Goal: Task Accomplishment & Management: Manage account settings

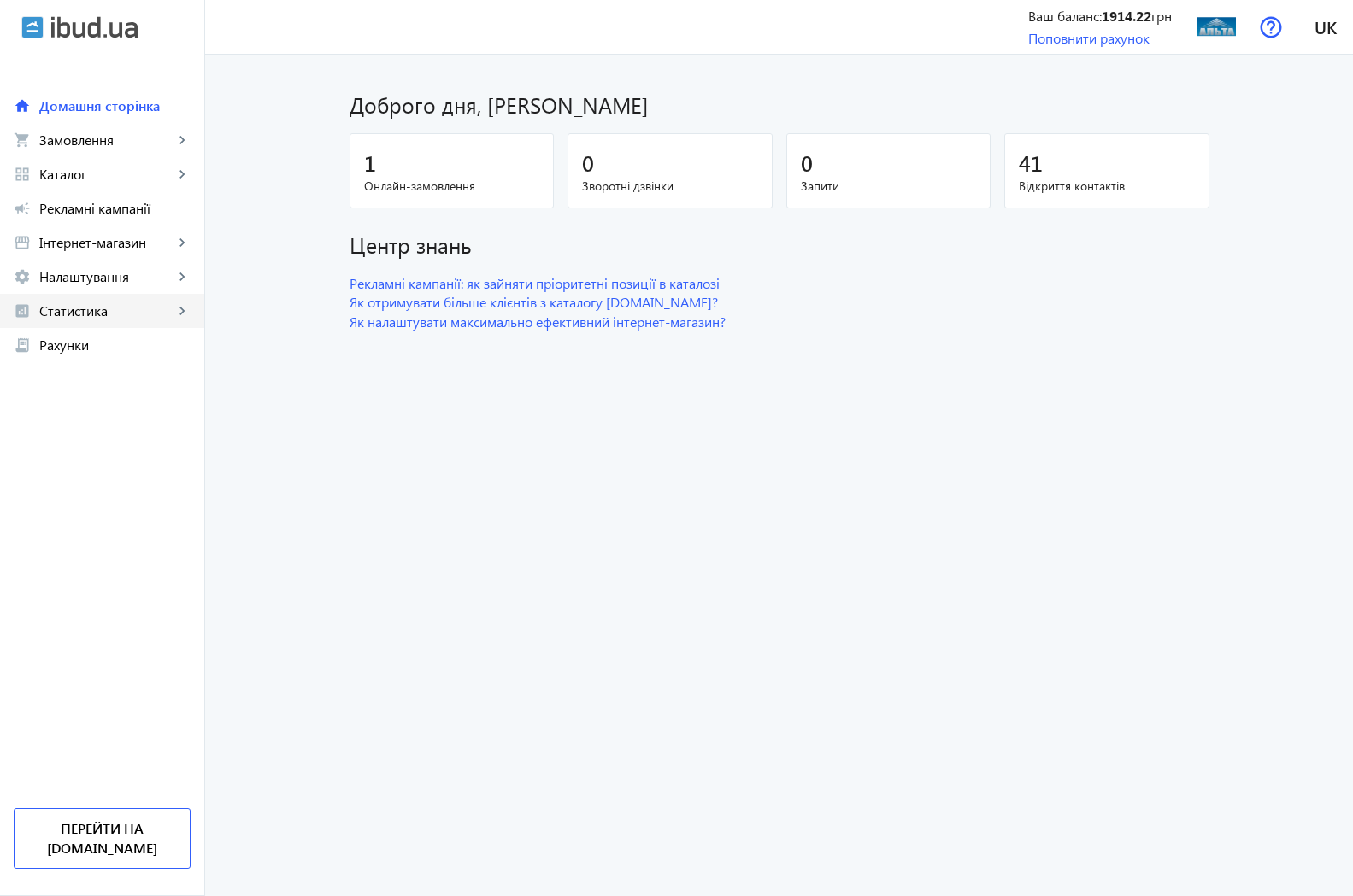
click at [93, 317] on span "Статистика" at bounding box center [106, 311] width 134 height 17
click at [112, 344] on span "Огляд" at bounding box center [124, 345] width 132 height 17
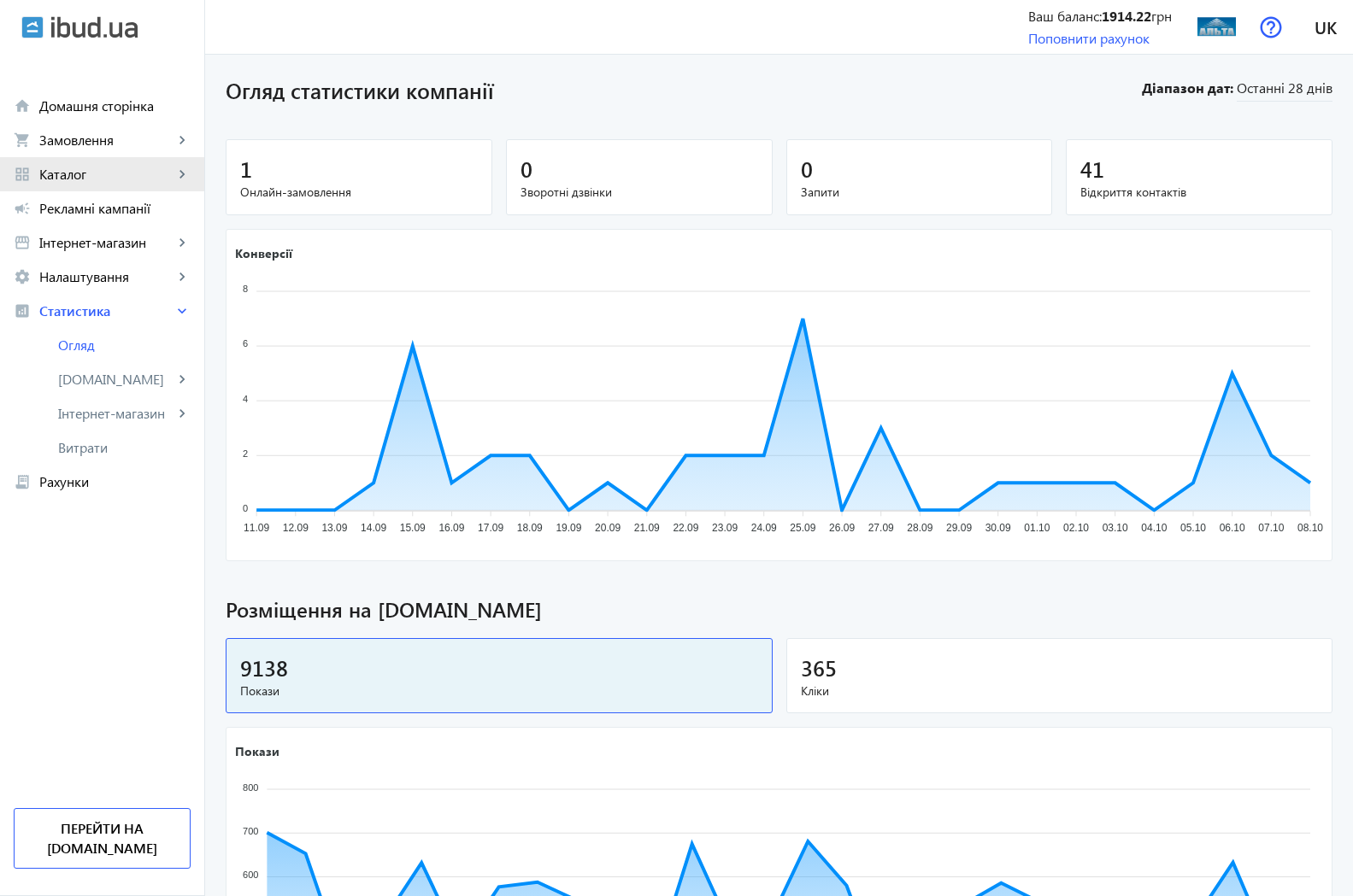
click at [68, 172] on span "Каталог" at bounding box center [106, 174] width 134 height 17
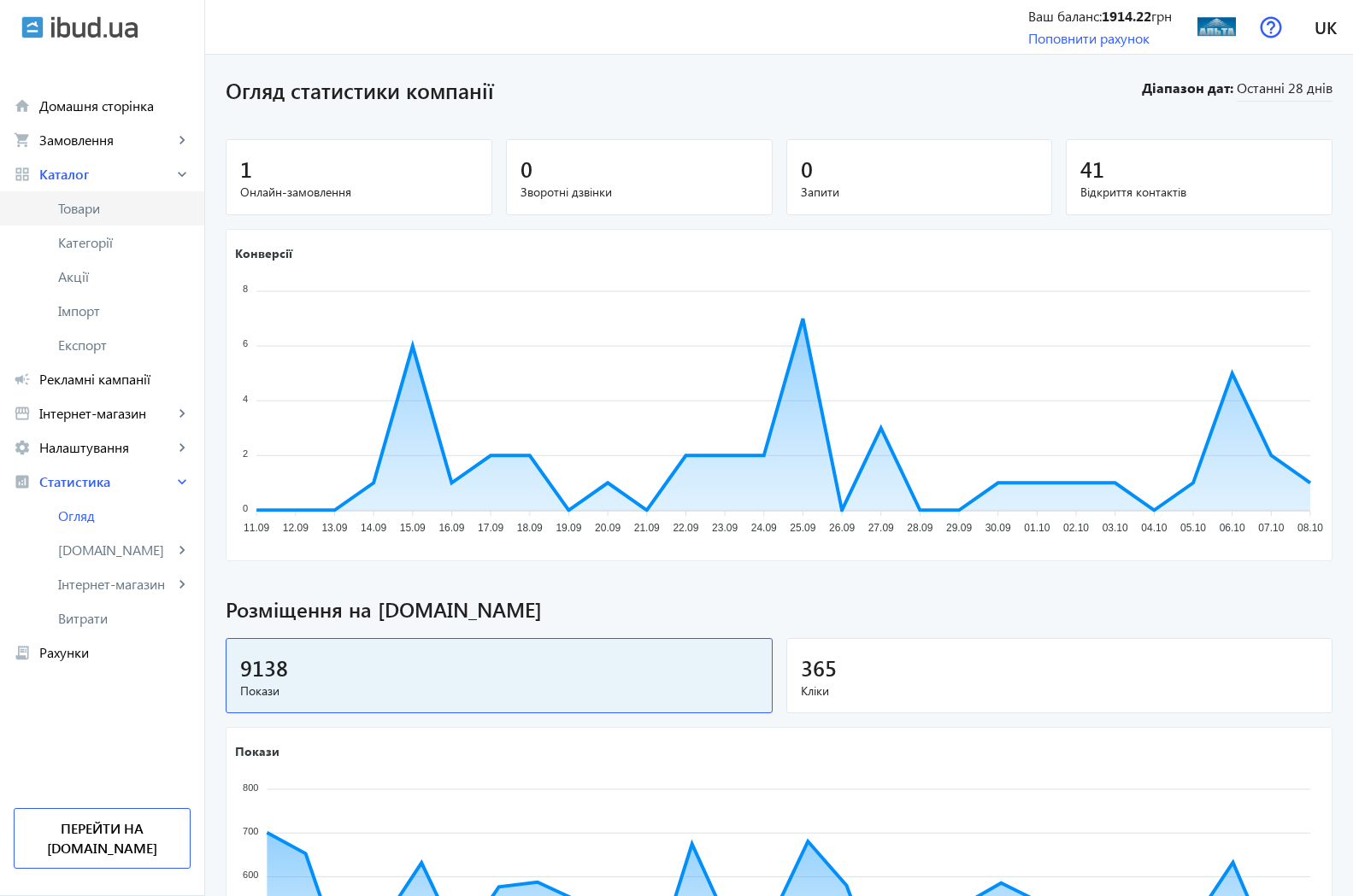
click at [73, 215] on span "Товари" at bounding box center [124, 208] width 132 height 17
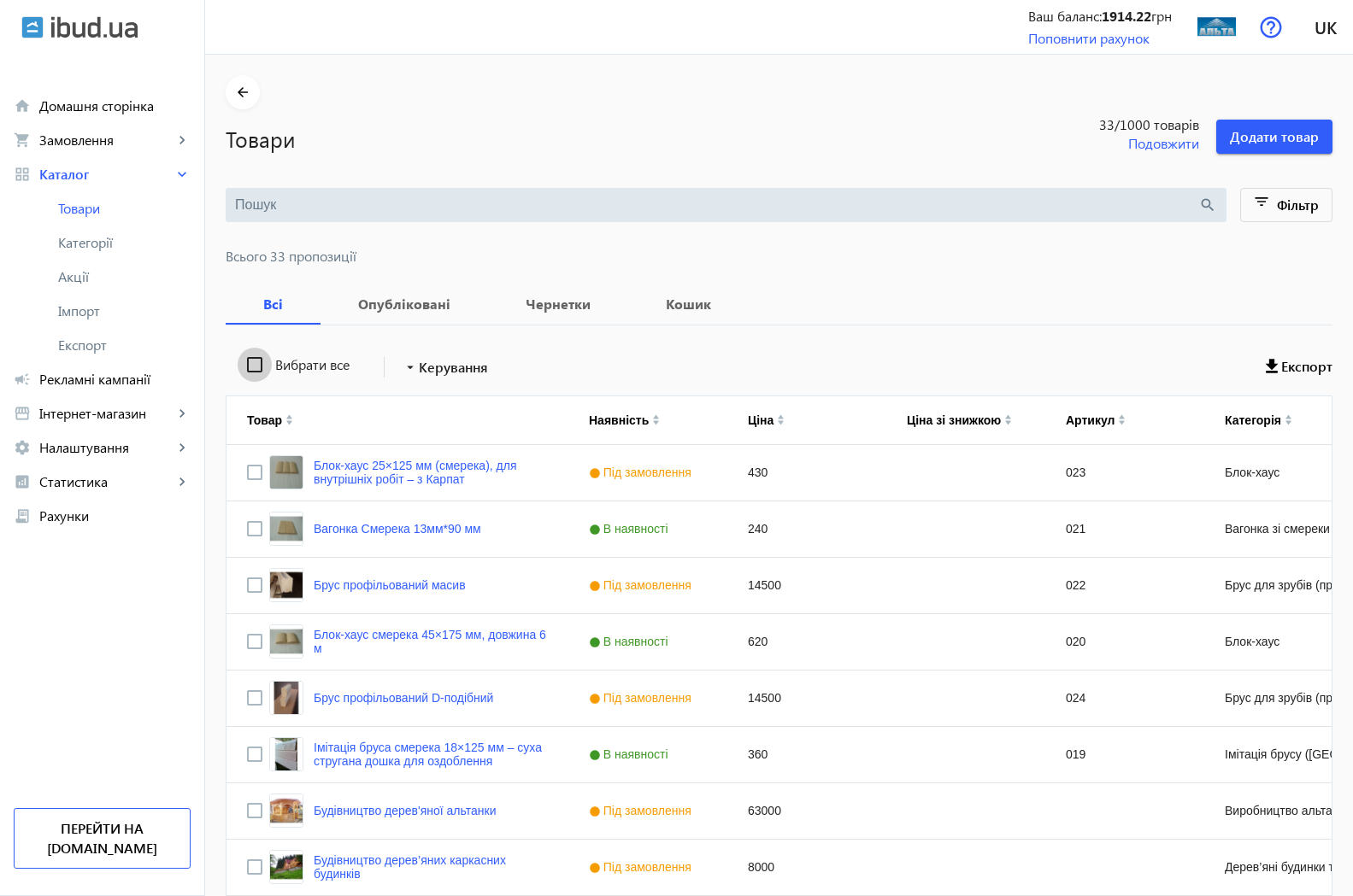
click at [241, 366] on input "Вибрати все" at bounding box center [254, 365] width 34 height 34
checkbox input "true"
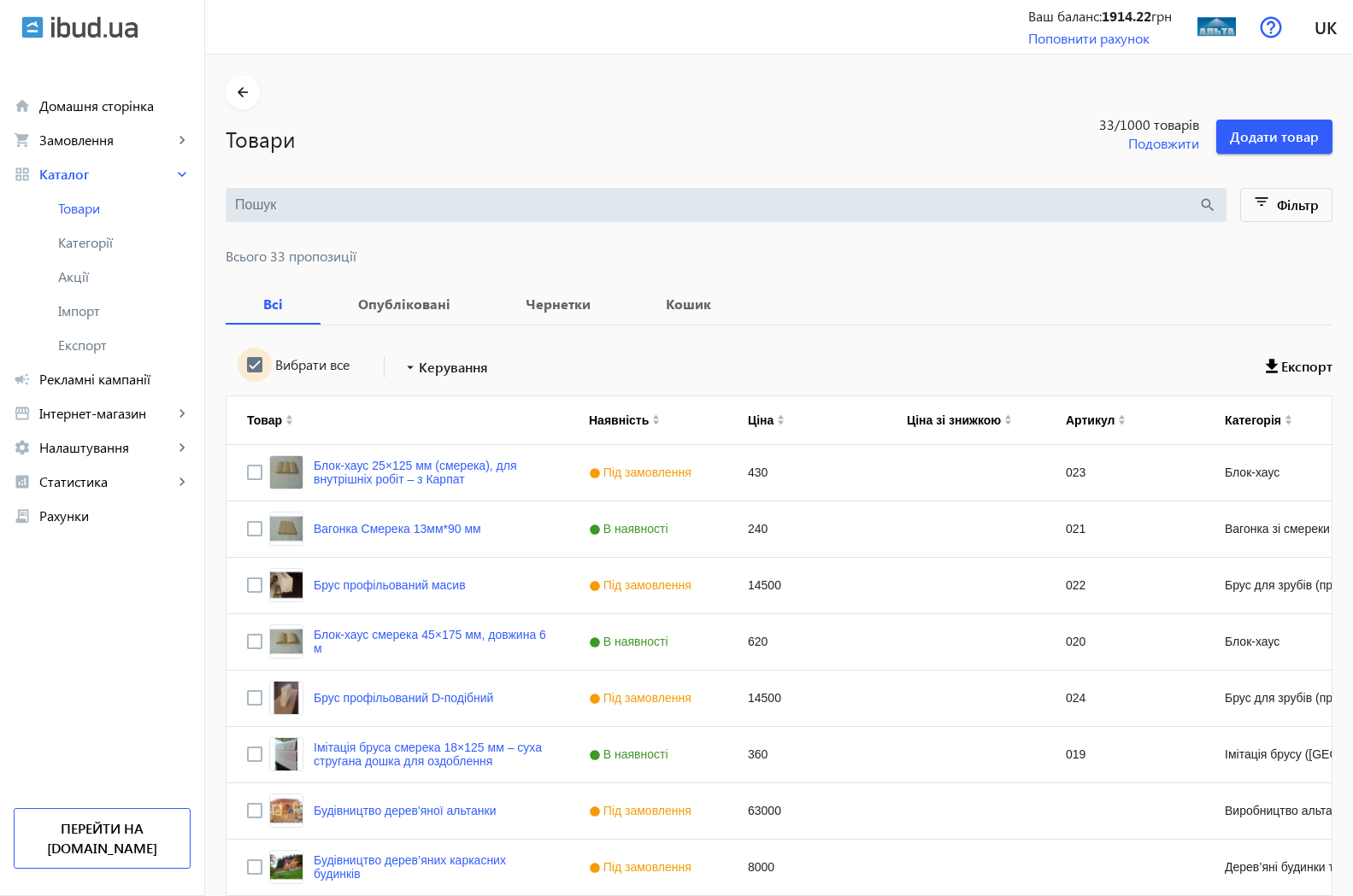
checkbox input "true"
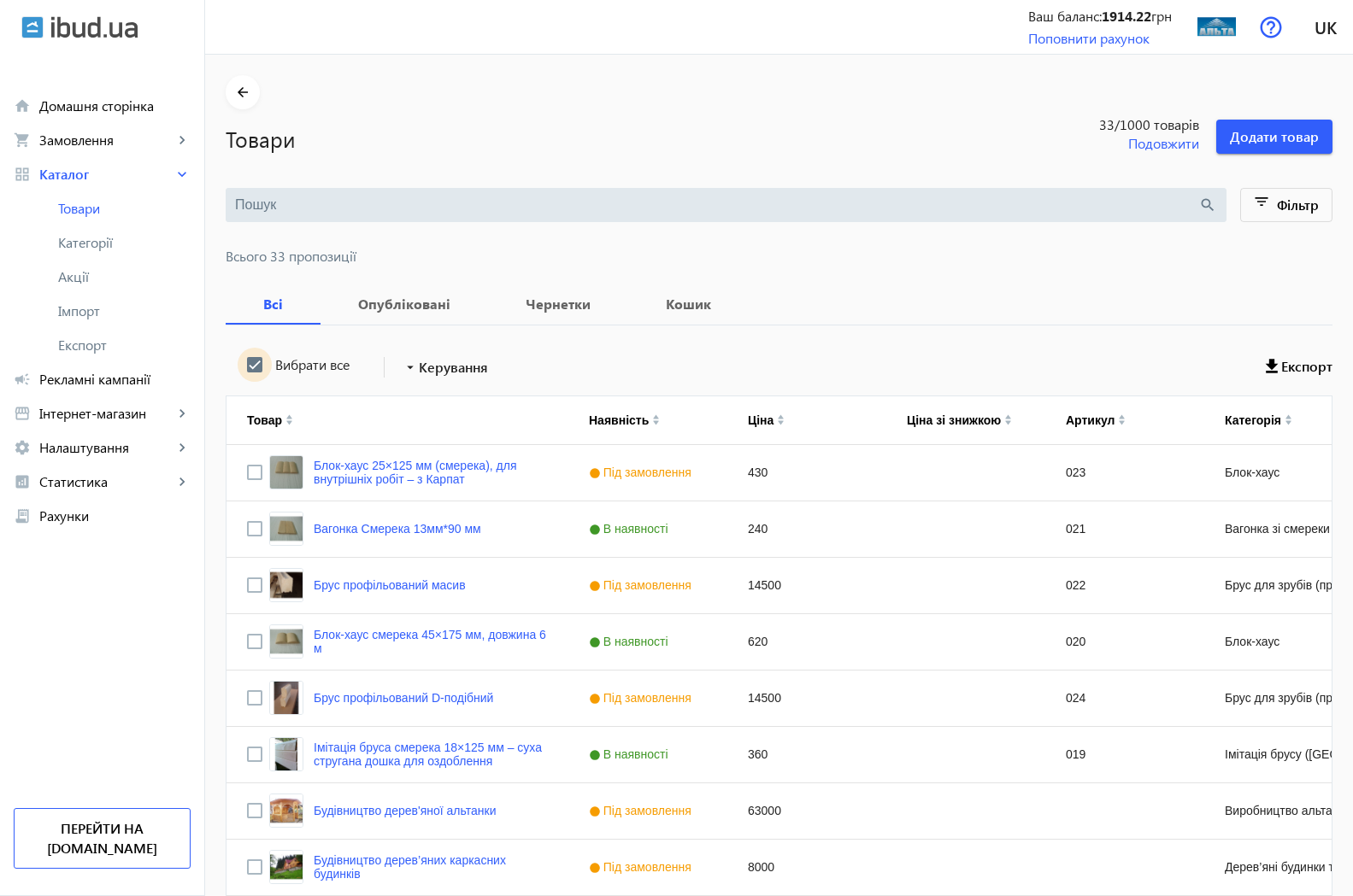
checkbox input "true"
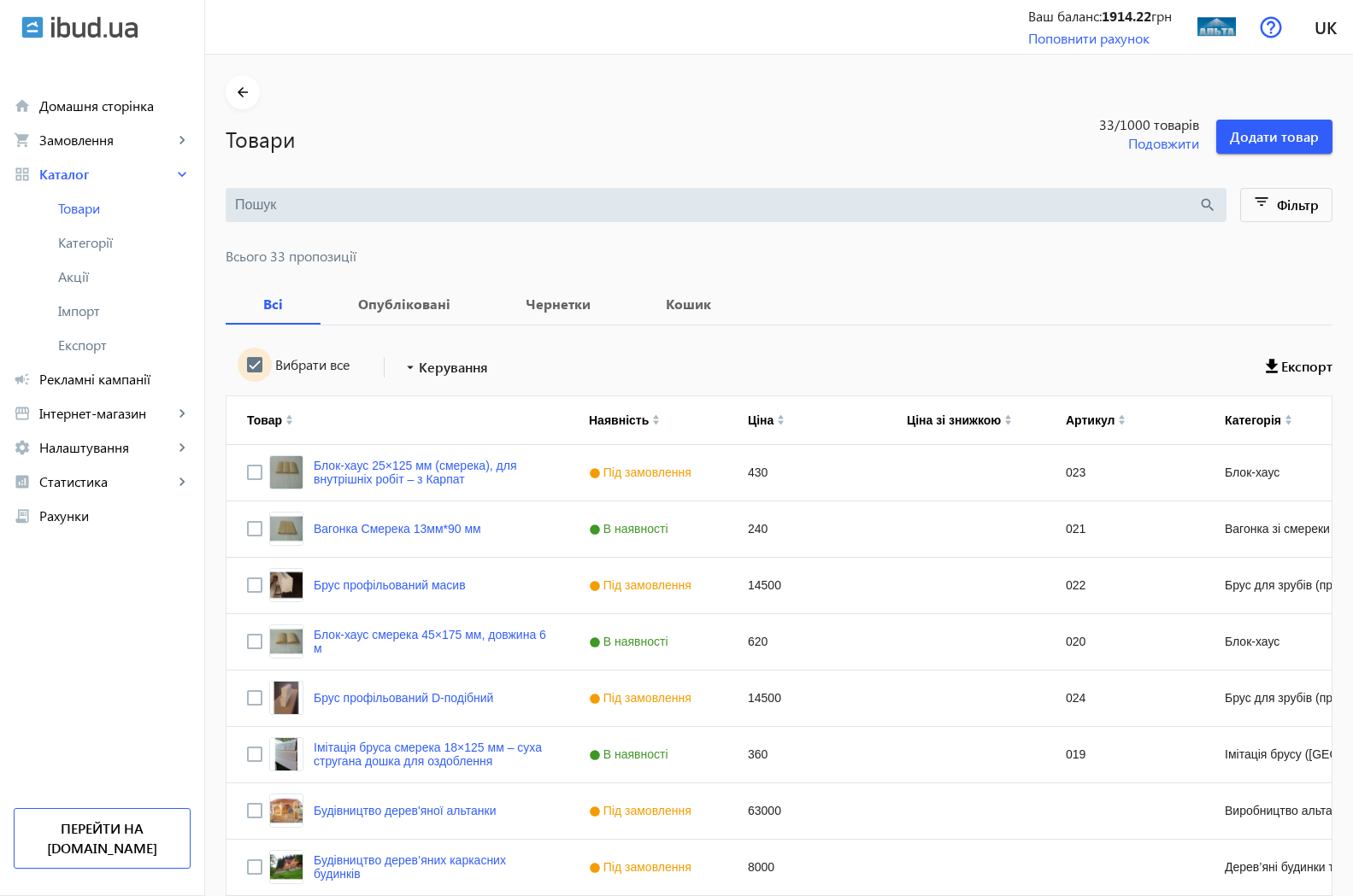
checkbox input "true"
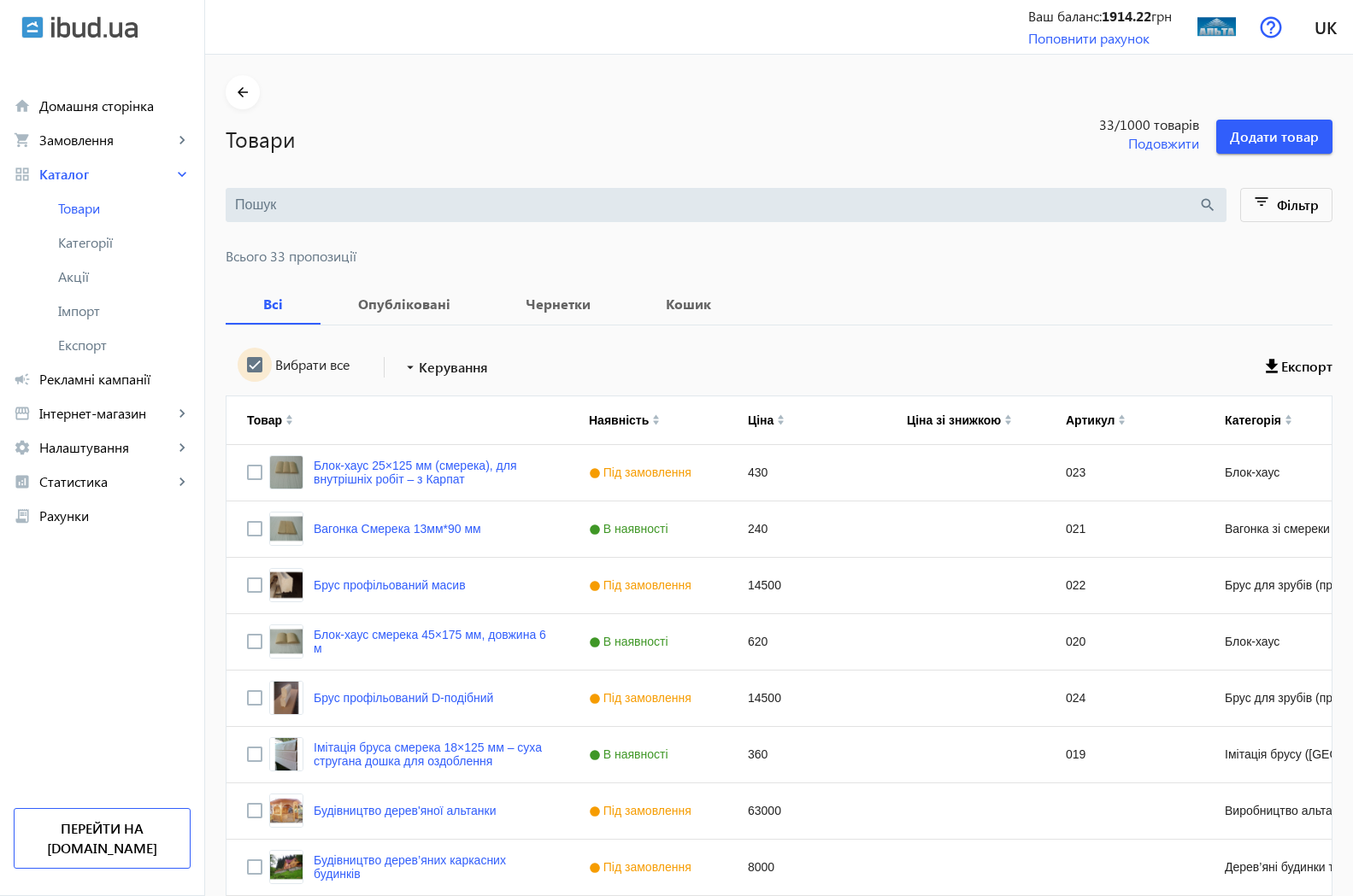
checkbox input "true"
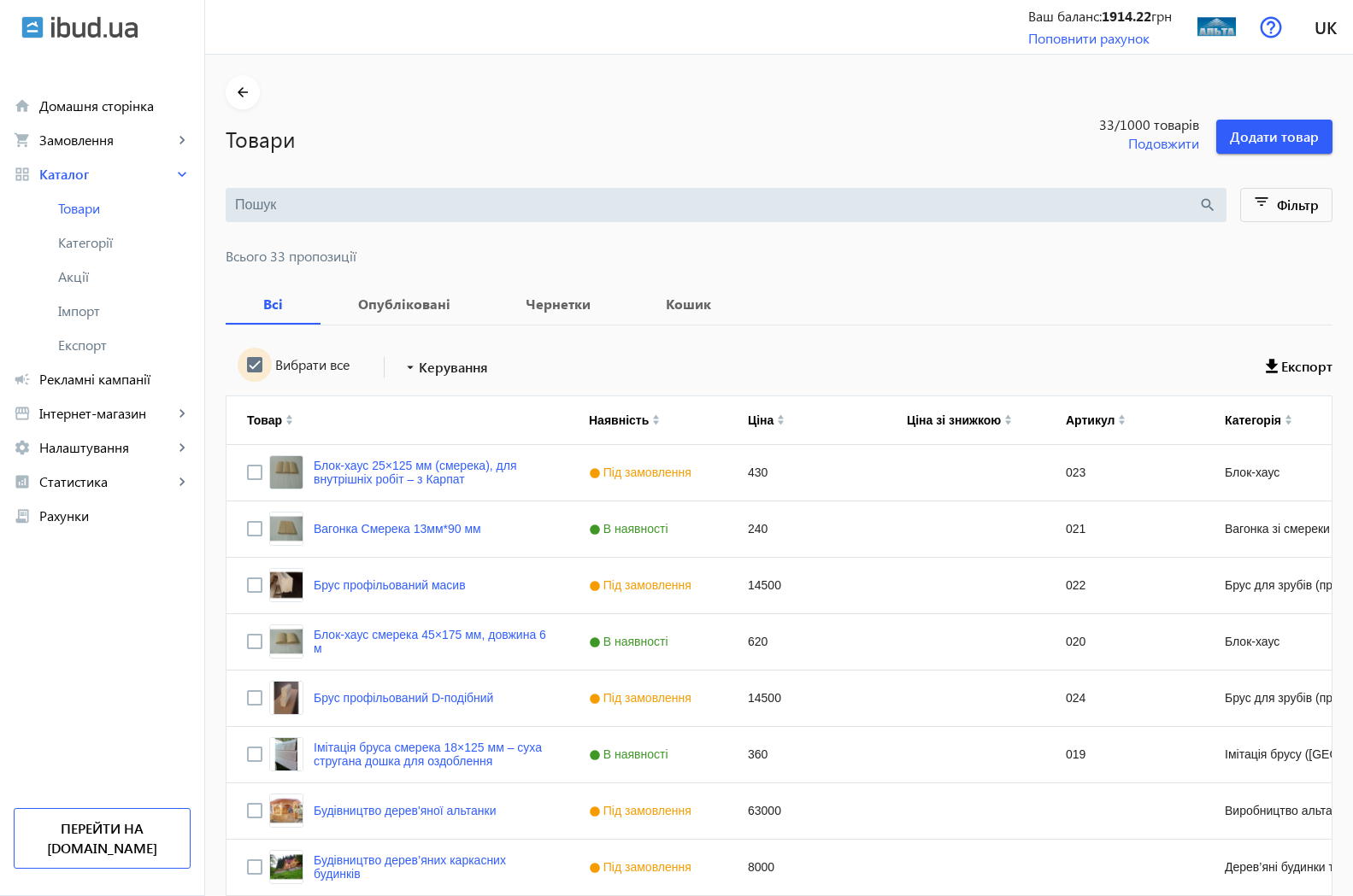
checkbox input "true"
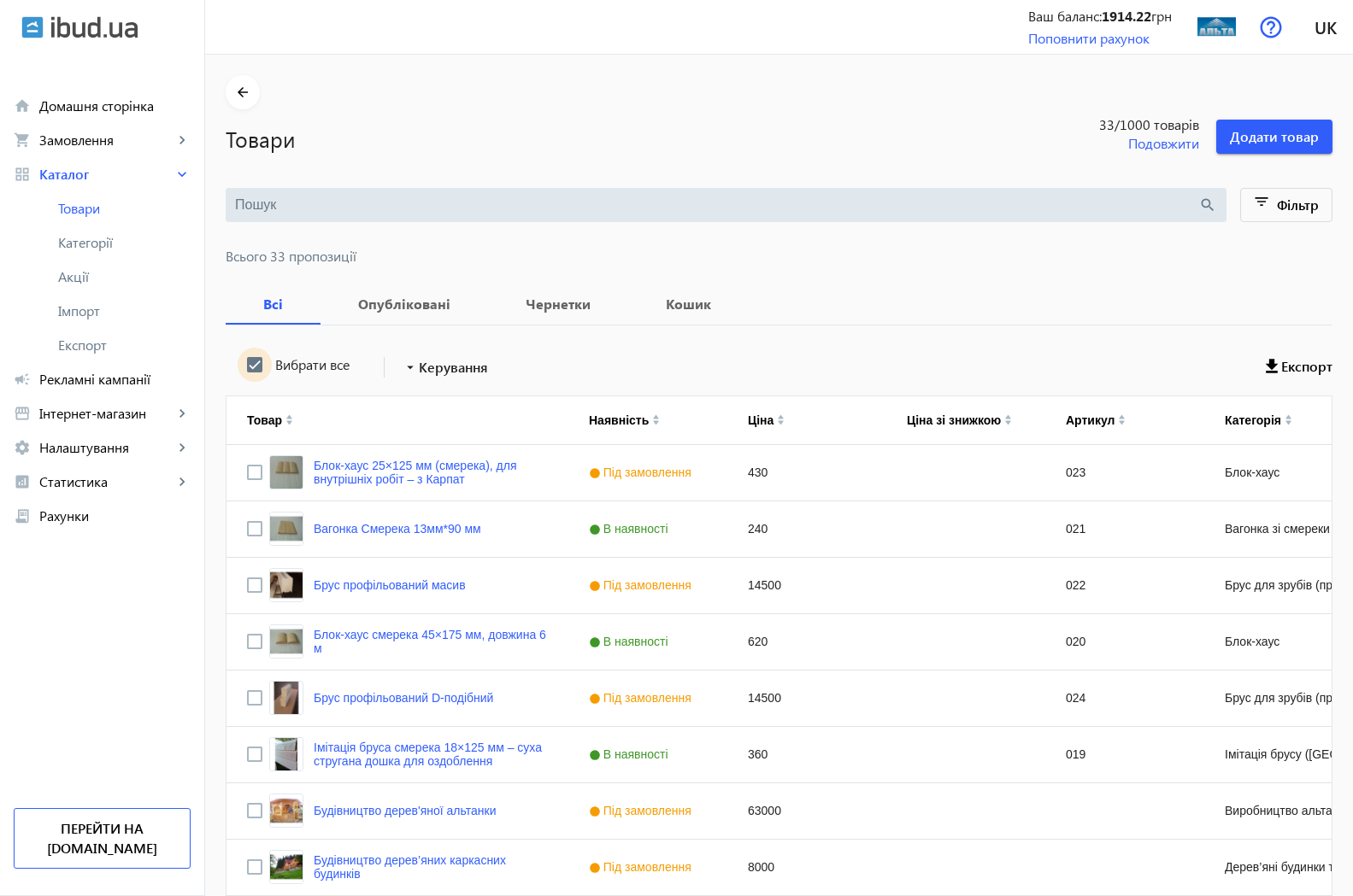
checkbox input "true"
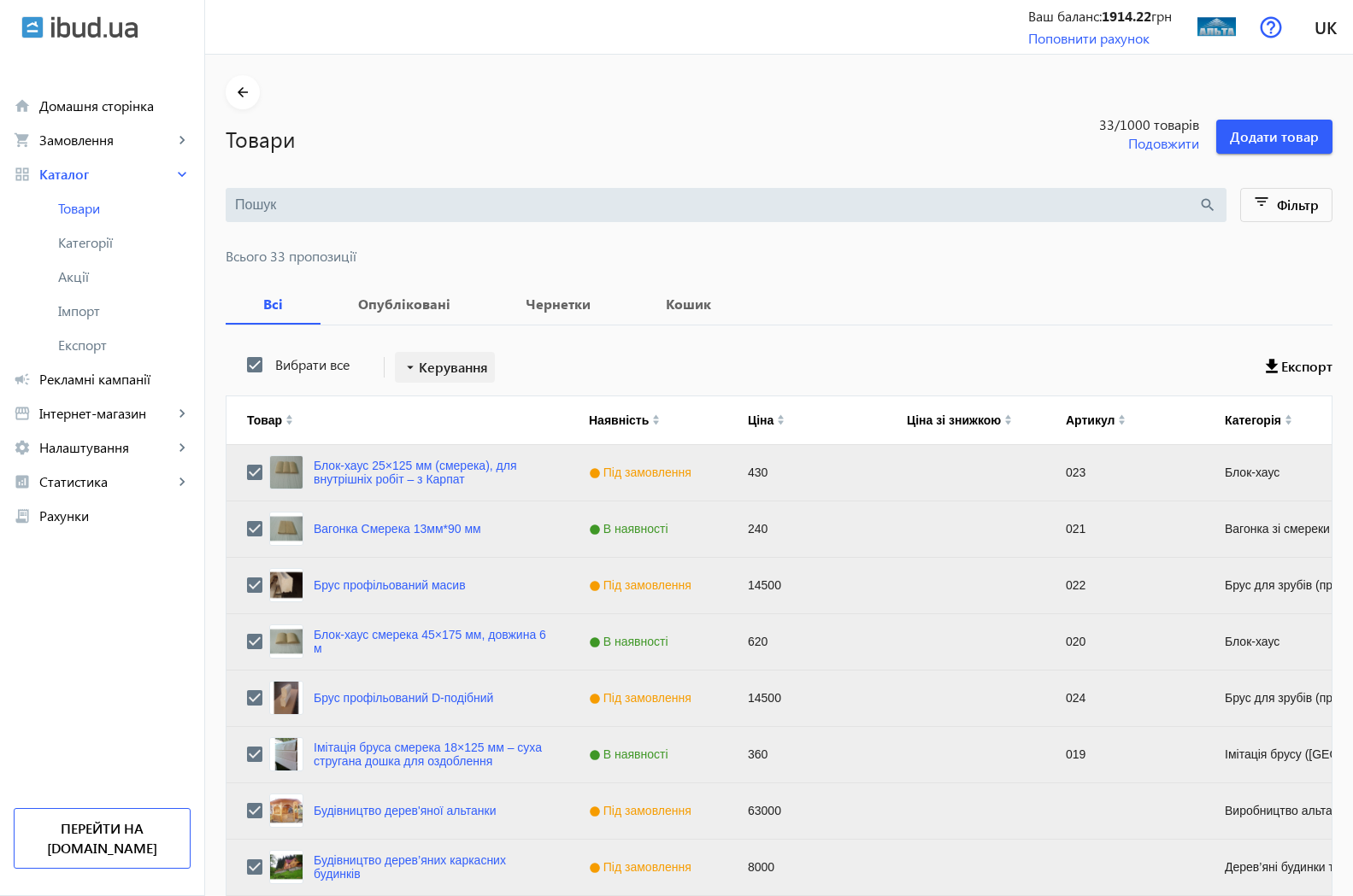
click at [467, 364] on span "Керування" at bounding box center [454, 367] width 69 height 21
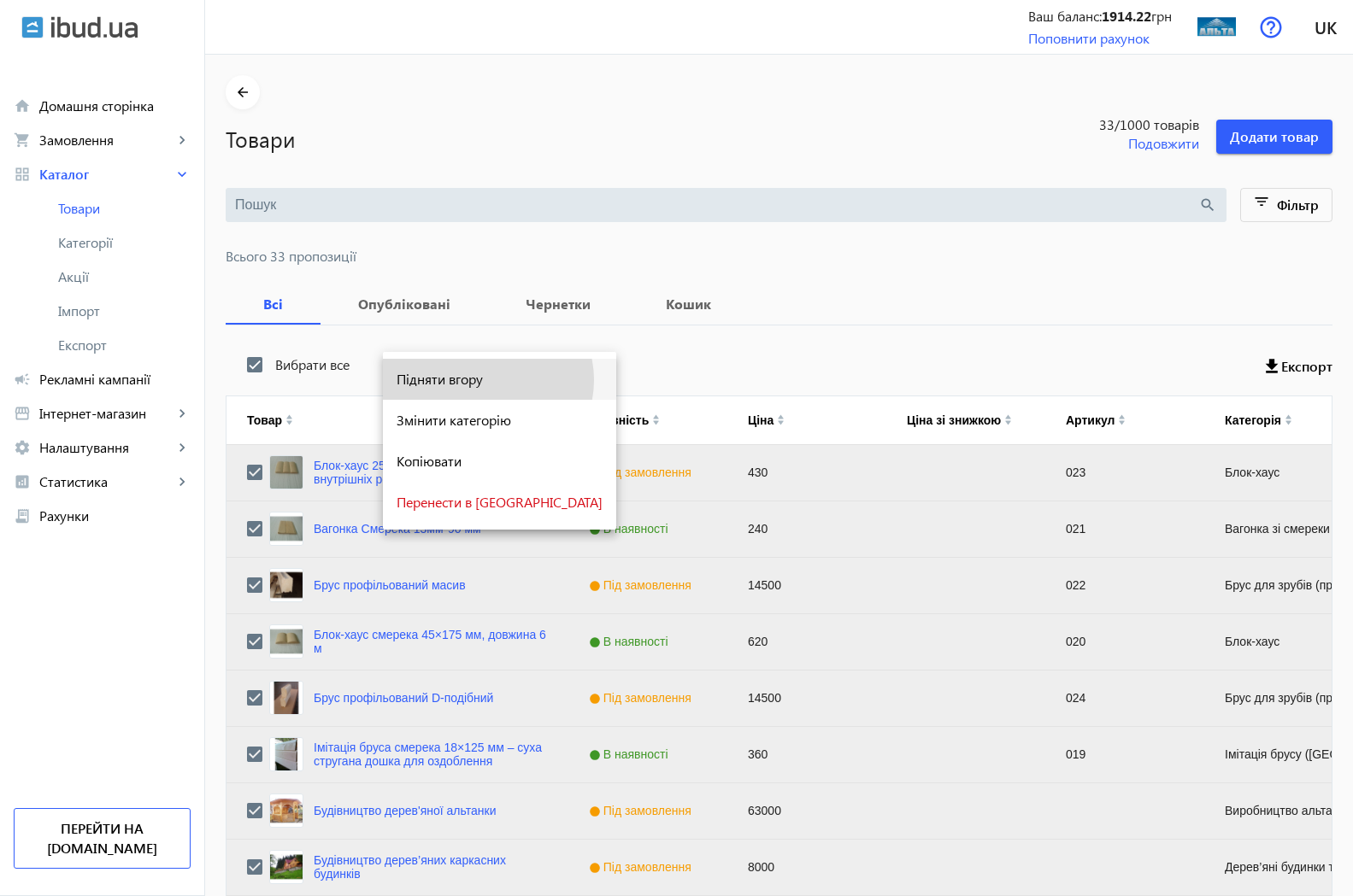
click at [488, 381] on span "Підняти вгору" at bounding box center [500, 379] width 206 height 14
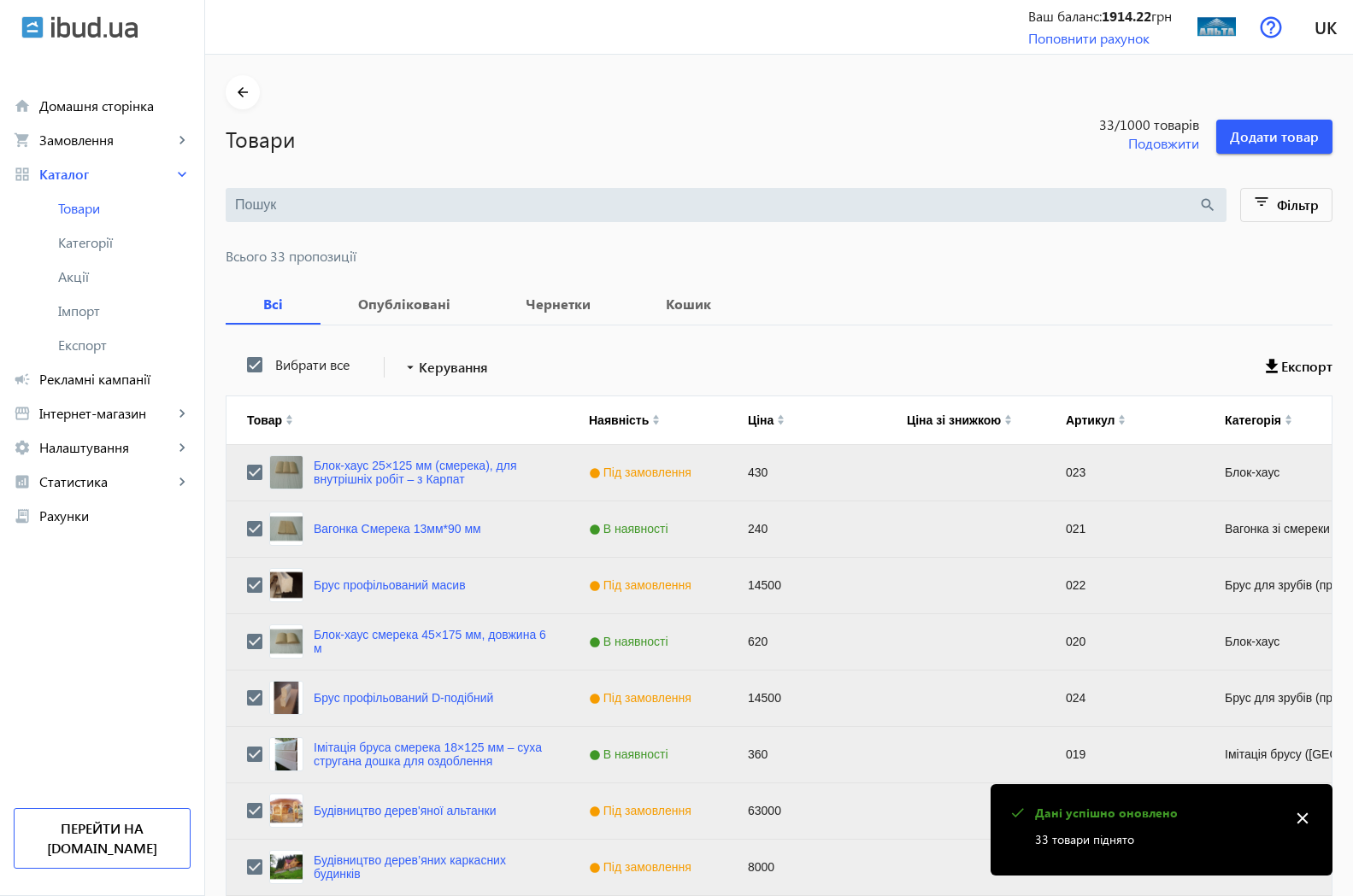
click at [1310, 816] on mat-icon "close" at bounding box center [1301, 817] width 25 height 25
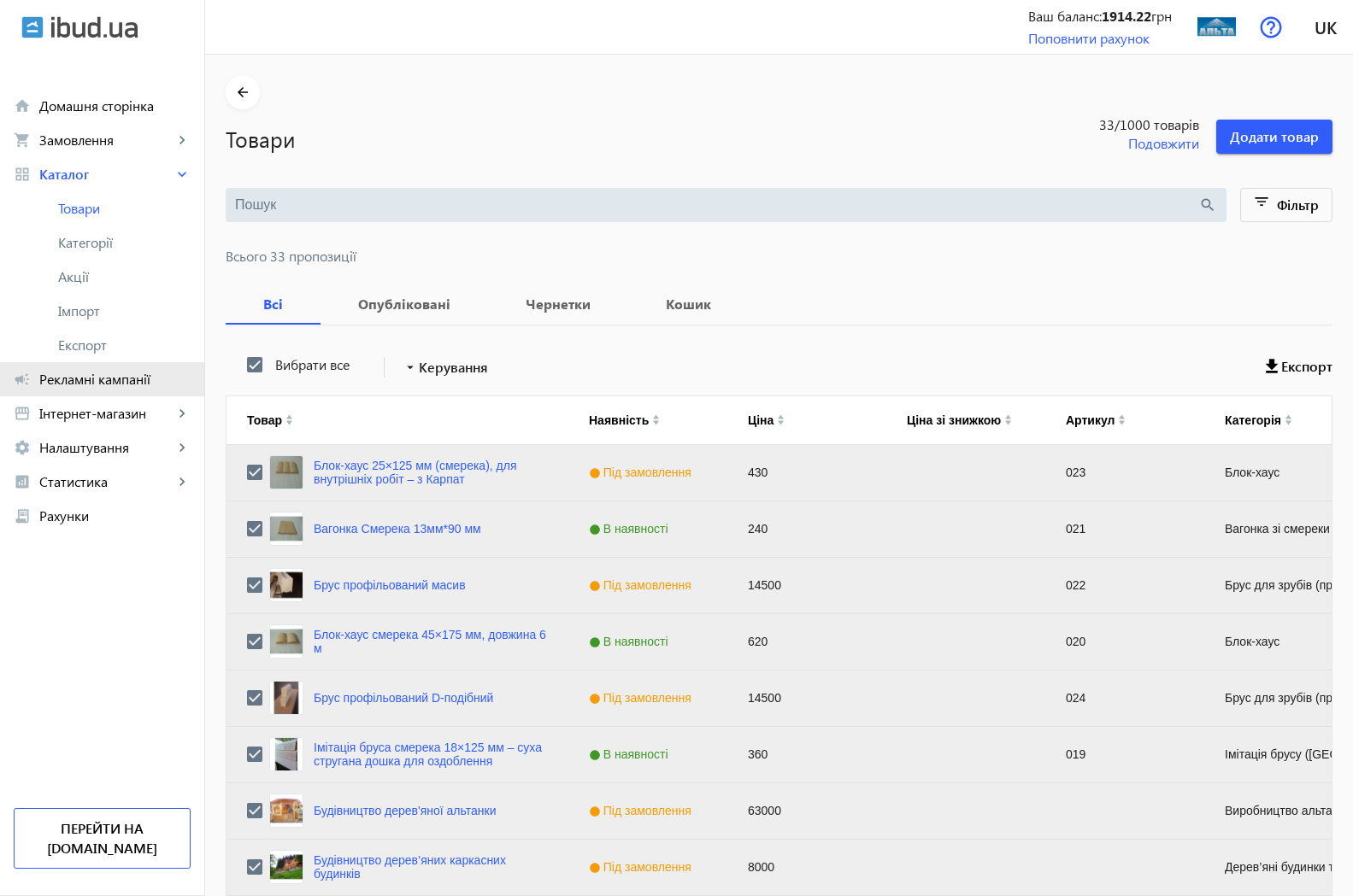
click at [88, 380] on span "Рекламні кампанії" at bounding box center [114, 380] width 151 height 17
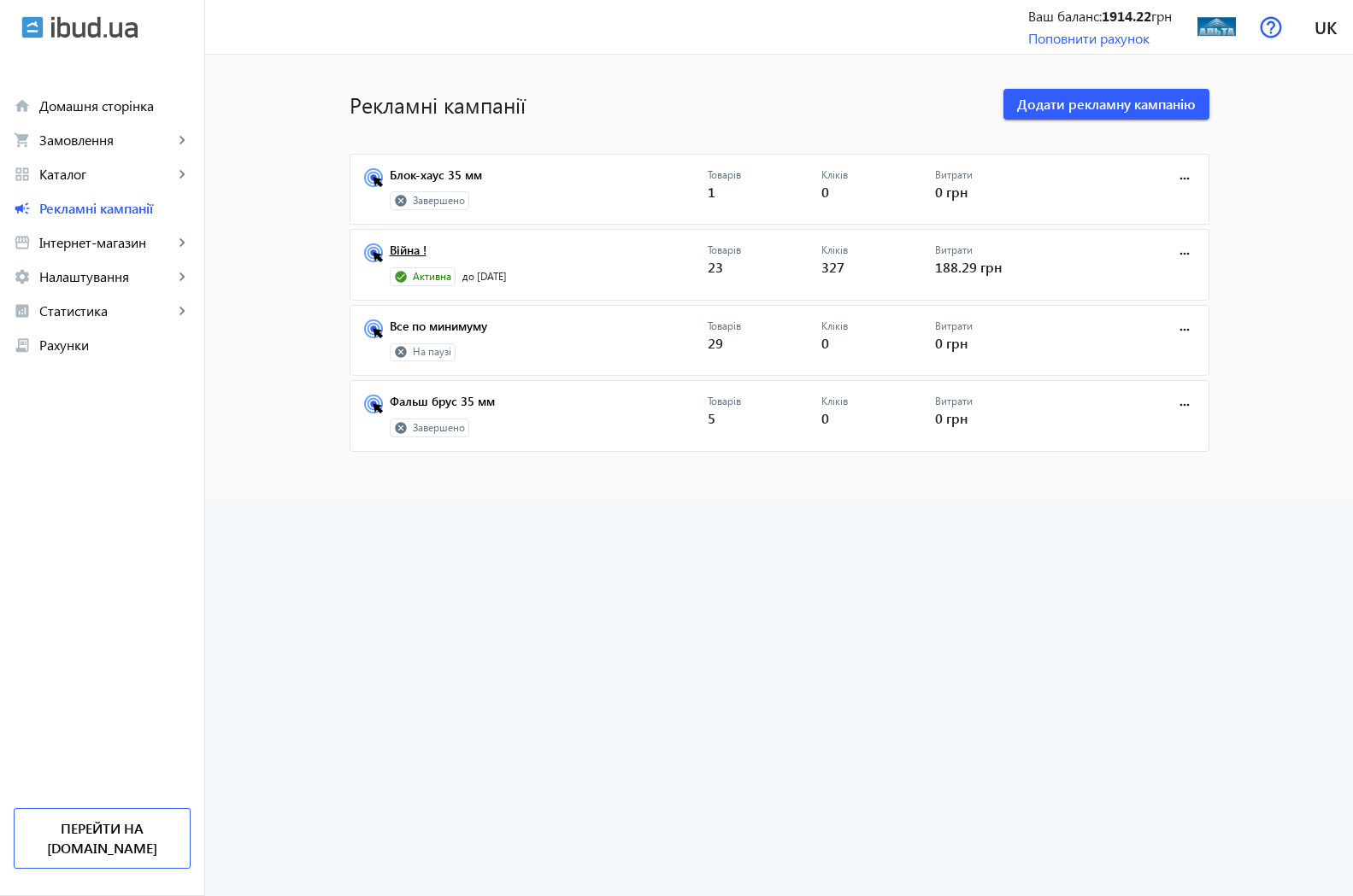
click at [410, 252] on link "Війна !" at bounding box center [549, 256] width 318 height 24
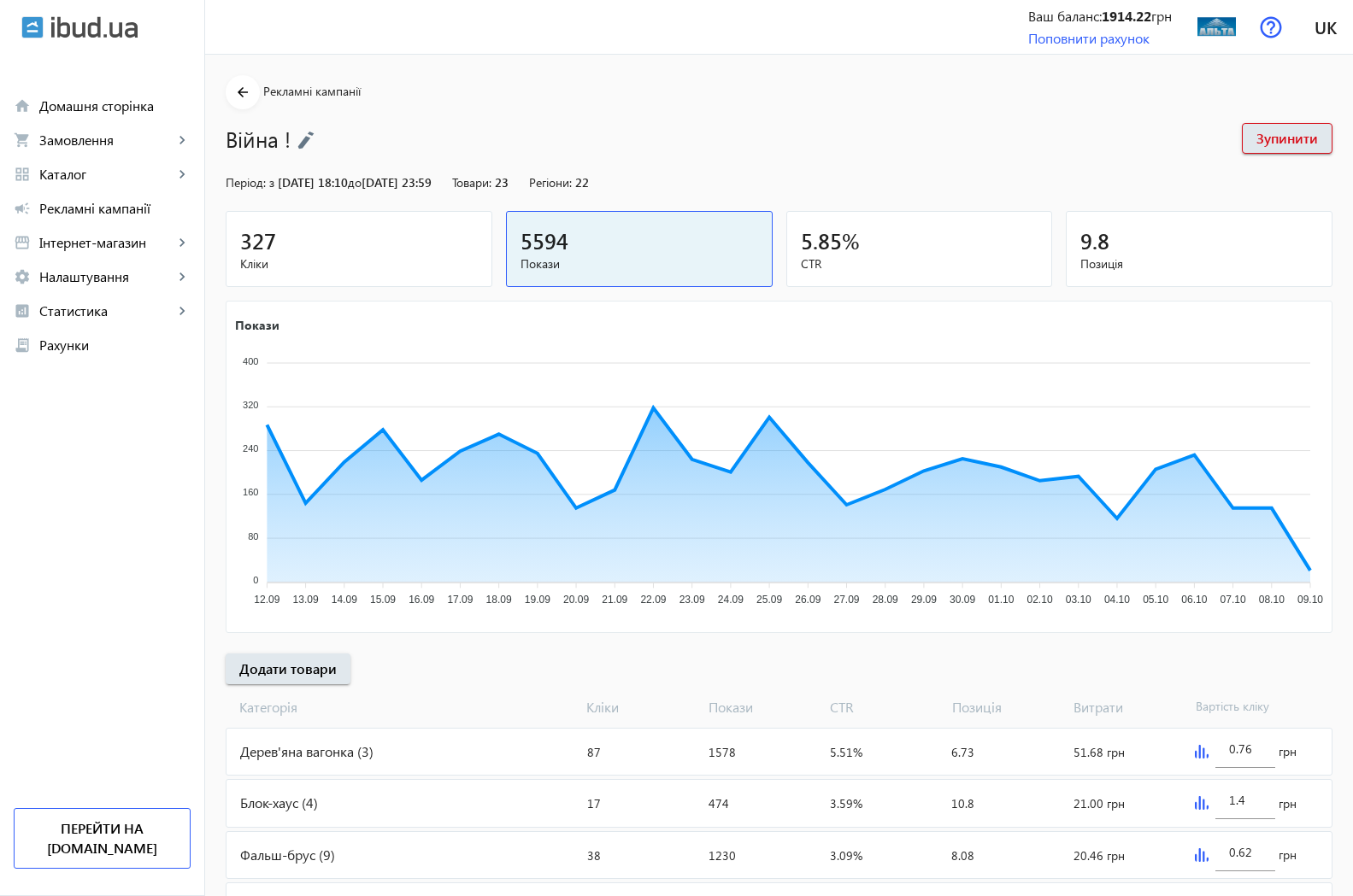
click at [255, 239] on span "327" at bounding box center [258, 241] width 36 height 28
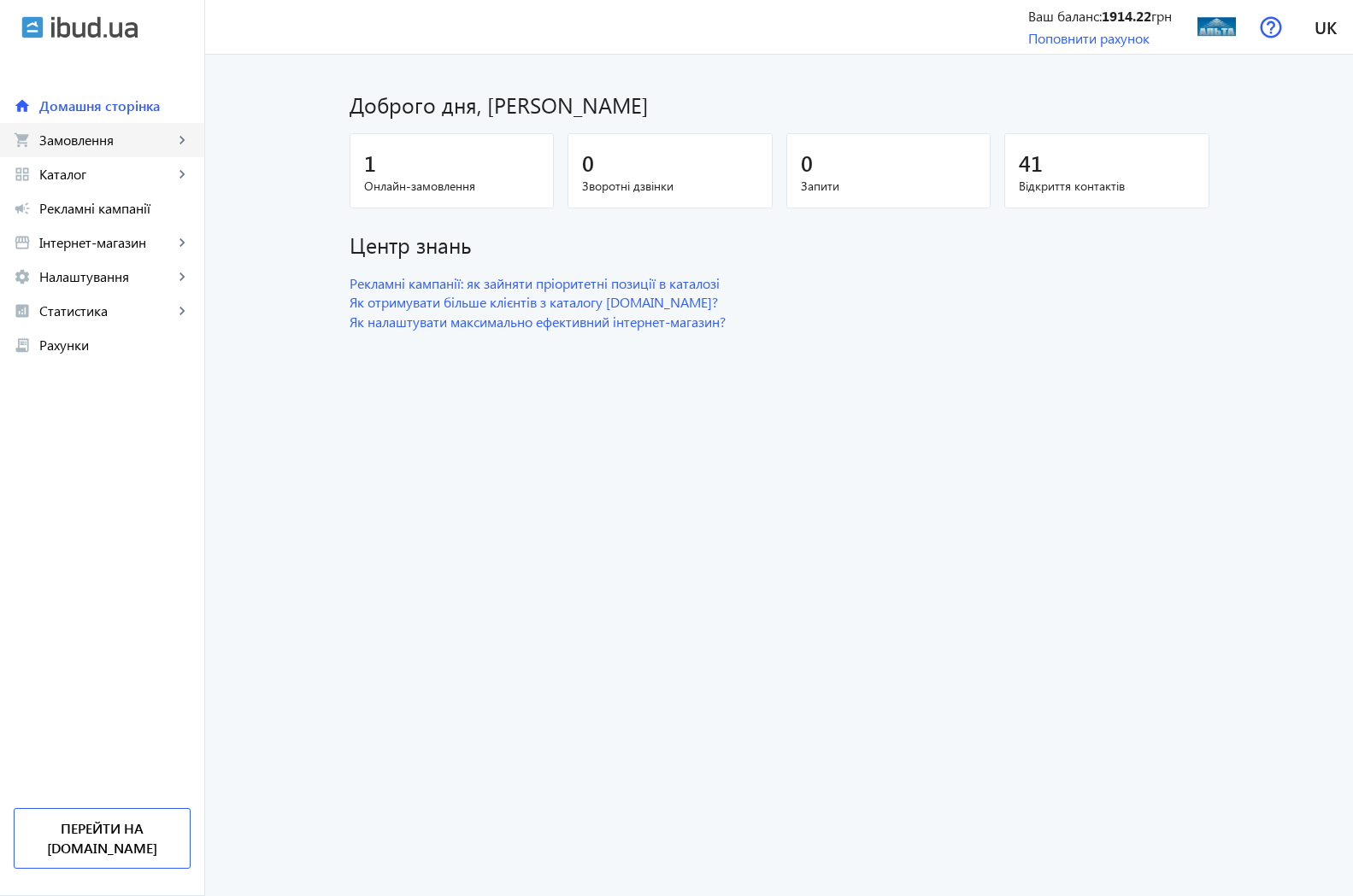
click at [73, 138] on span "Замовлення" at bounding box center [106, 140] width 134 height 17
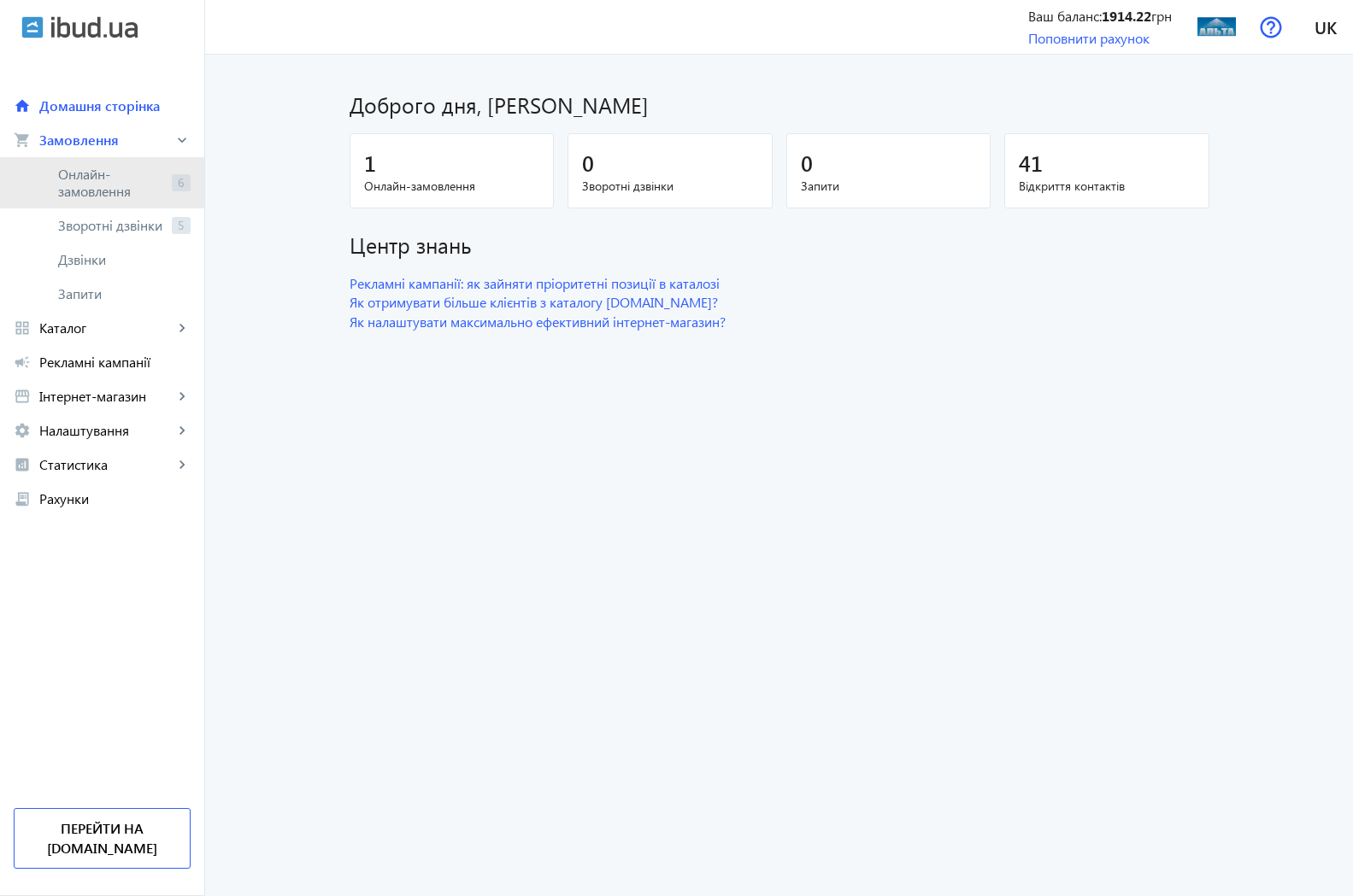
click at [95, 173] on span "Онлайн-замовлення" at bounding box center [112, 183] width 107 height 34
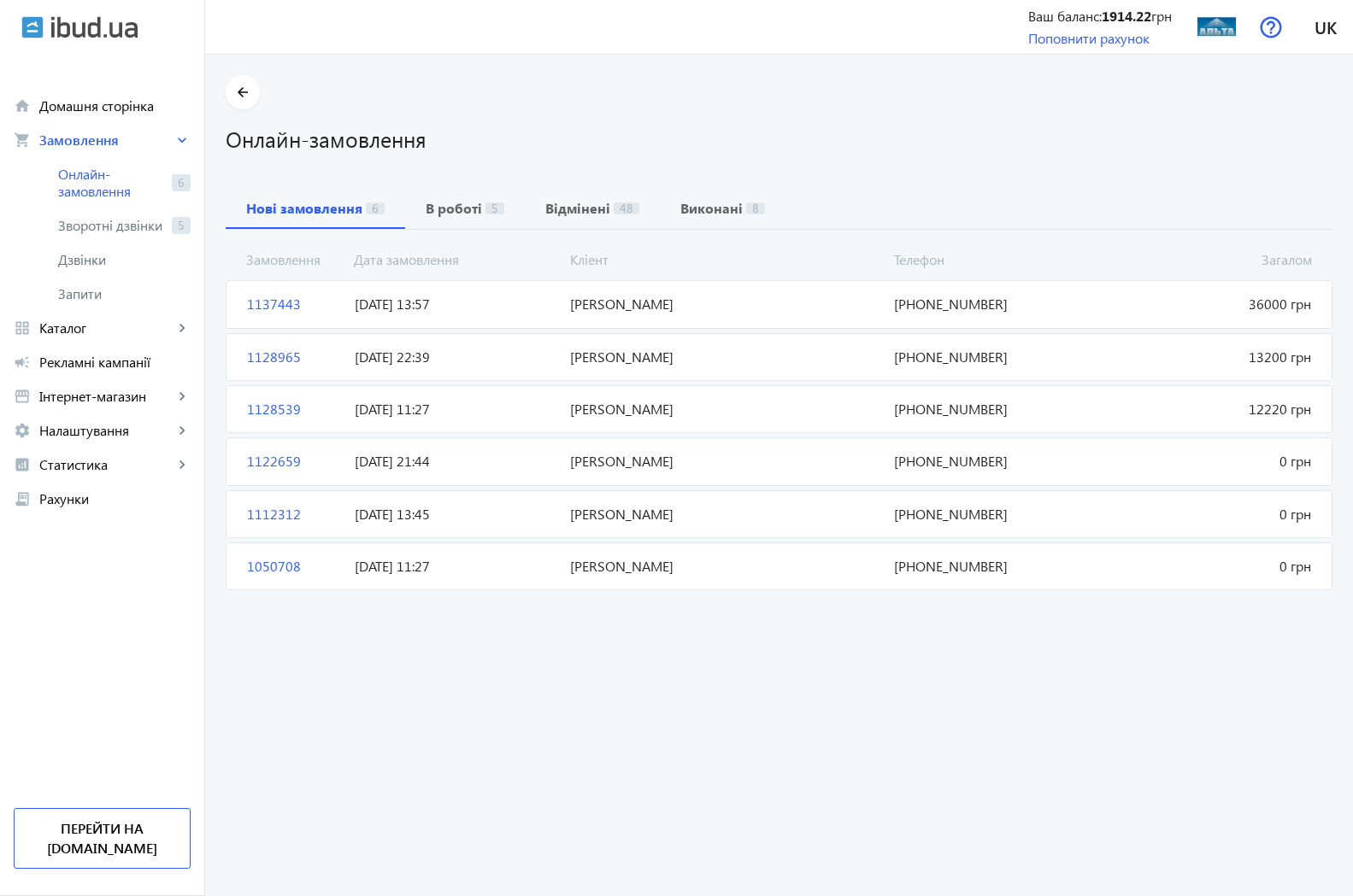
click at [445, 308] on span "07.10.2025 13:57" at bounding box center [456, 304] width 216 height 19
